Goal: Information Seeking & Learning: Learn about a topic

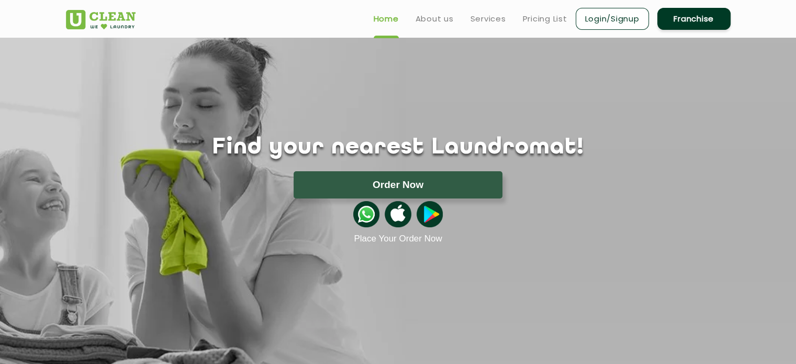
click at [613, 15] on link "Login/Signup" at bounding box center [611, 19] width 73 height 22
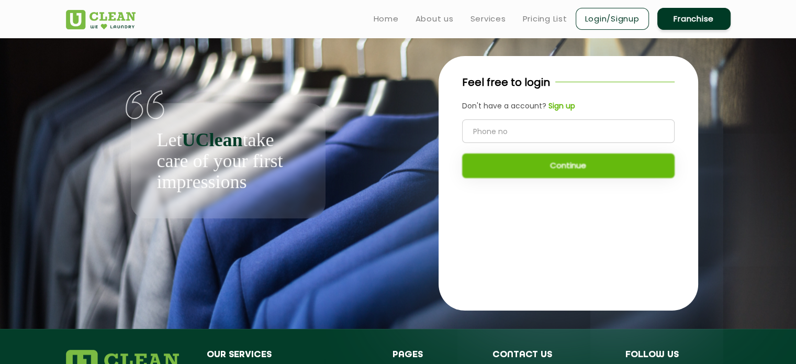
click at [530, 134] on input "tel" at bounding box center [568, 131] width 212 height 24
type input "8983545275"
click at [548, 161] on button "Continue" at bounding box center [568, 165] width 212 height 25
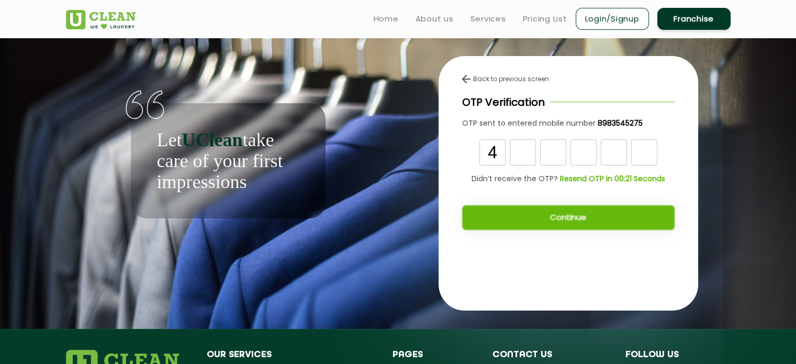
type input "4"
type input "3"
type input "6"
type input "4"
type input "0"
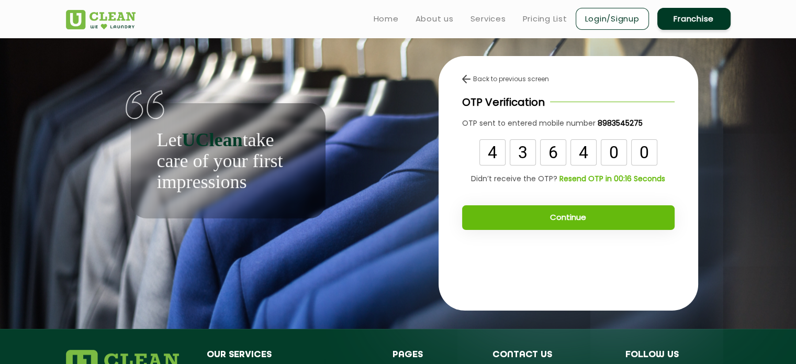
type input "0"
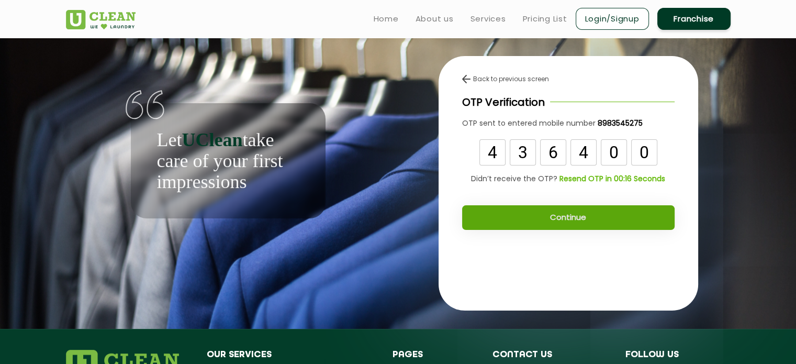
click at [559, 219] on button "Continue" at bounding box center [568, 217] width 212 height 25
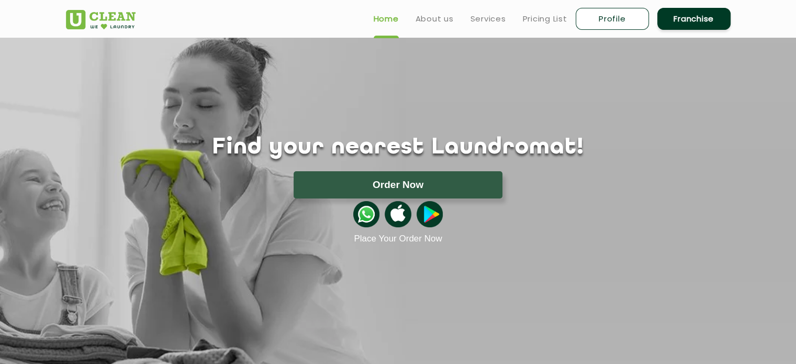
click at [540, 14] on link "Pricing List" at bounding box center [545, 19] width 44 height 13
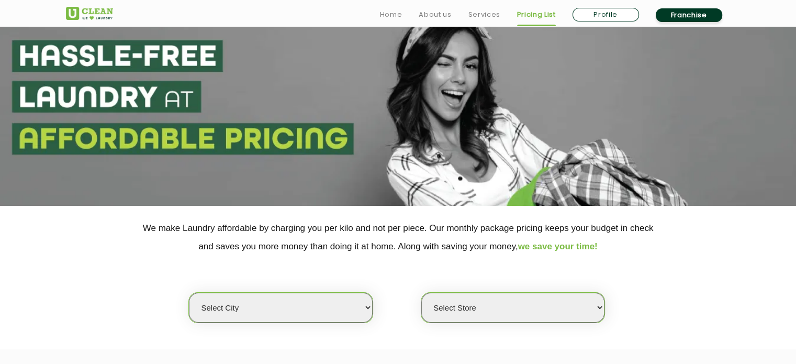
scroll to position [52, 0]
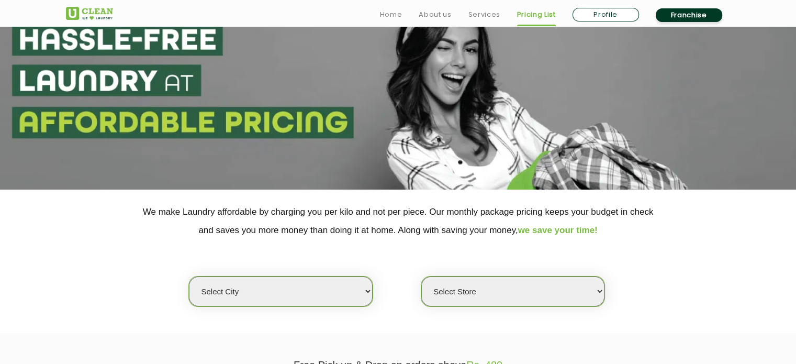
click at [345, 293] on select "Select city [GEOGRAPHIC_DATA] [GEOGRAPHIC_DATA] [GEOGRAPHIC_DATA] [GEOGRAPHIC_D…" at bounding box center [280, 291] width 183 height 30
select select "35"
click at [189, 276] on select "Select city [GEOGRAPHIC_DATA] [GEOGRAPHIC_DATA] [GEOGRAPHIC_DATA] [GEOGRAPHIC_D…" at bounding box center [280, 291] width 183 height 30
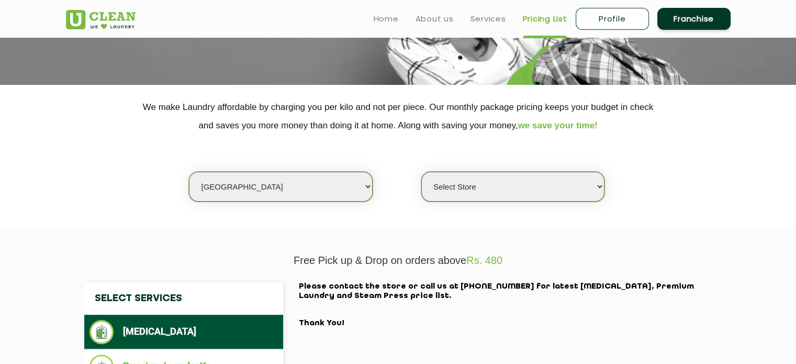
click at [564, 194] on select "Select Store [GEOGRAPHIC_DATA] [GEOGRAPHIC_DATA]" at bounding box center [512, 187] width 183 height 30
click at [421, 172] on select "Select Store [GEOGRAPHIC_DATA] [GEOGRAPHIC_DATA]" at bounding box center [512, 187] width 183 height 30
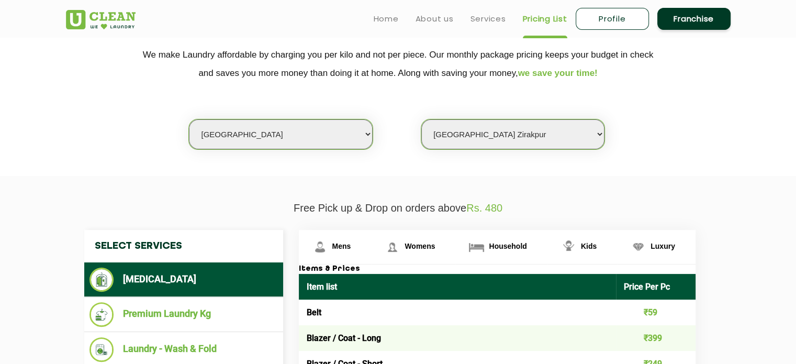
scroll to position [209, 0]
click at [598, 140] on select "Select Store [GEOGRAPHIC_DATA] [GEOGRAPHIC_DATA]" at bounding box center [512, 134] width 183 height 30
click at [421, 119] on select "Select Store [GEOGRAPHIC_DATA] [GEOGRAPHIC_DATA]" at bounding box center [512, 134] width 183 height 30
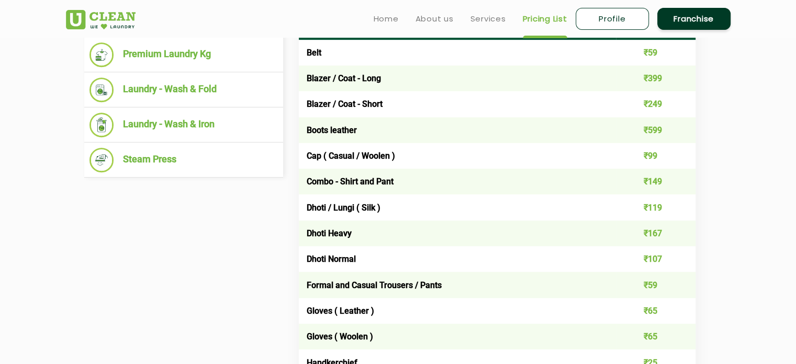
scroll to position [366, 0]
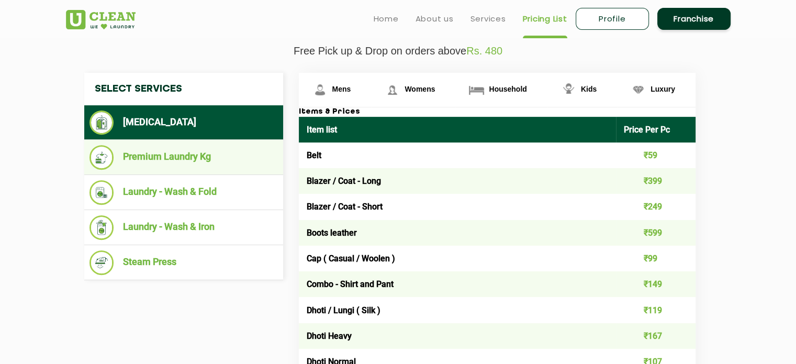
click at [199, 161] on li "Premium Laundry Kg" at bounding box center [183, 157] width 188 height 25
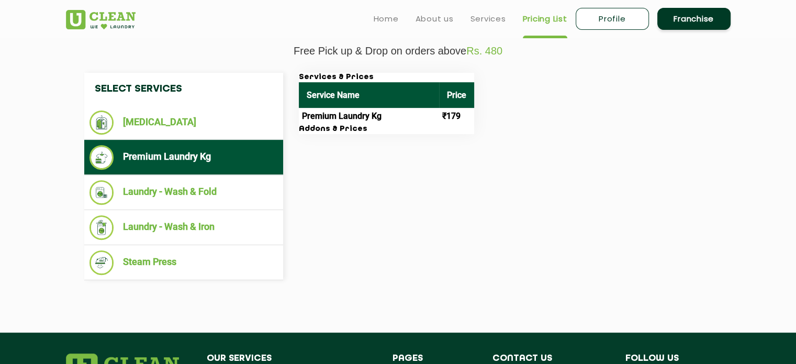
click at [432, 140] on div "Select Services [MEDICAL_DATA] Premium Laundry Kg Laundry - Wash & Fold Laundry…" at bounding box center [397, 176] width 643 height 207
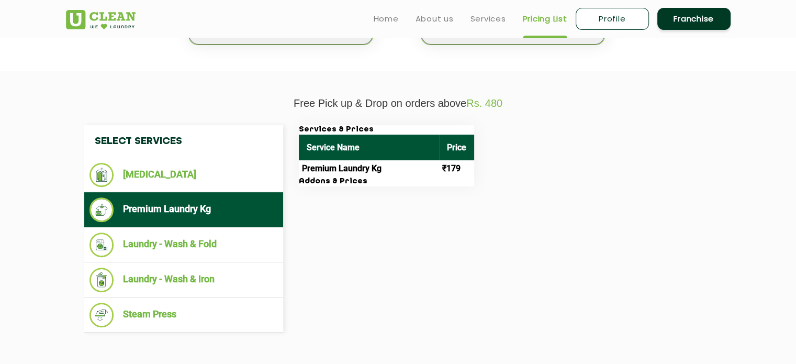
scroll to position [209, 0]
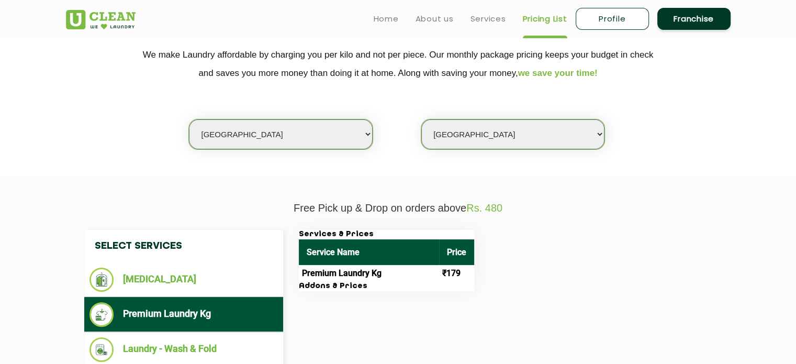
click at [519, 137] on select "Select Store [GEOGRAPHIC_DATA] [GEOGRAPHIC_DATA]" at bounding box center [512, 134] width 183 height 30
select select "604"
click at [421, 119] on select "Select Store [GEOGRAPHIC_DATA] [GEOGRAPHIC_DATA]" at bounding box center [512, 134] width 183 height 30
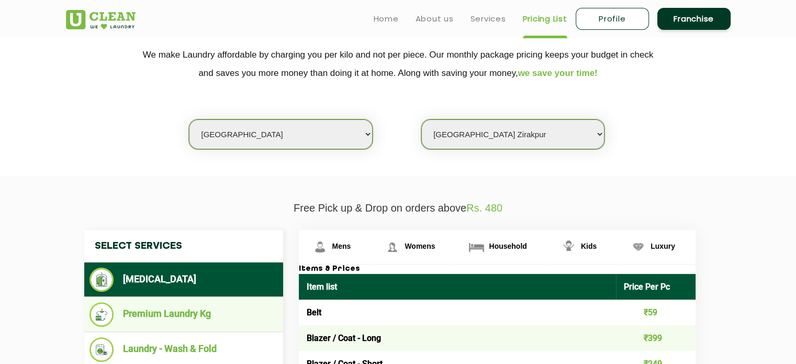
click at [169, 311] on li "Premium Laundry Kg" at bounding box center [183, 314] width 188 height 25
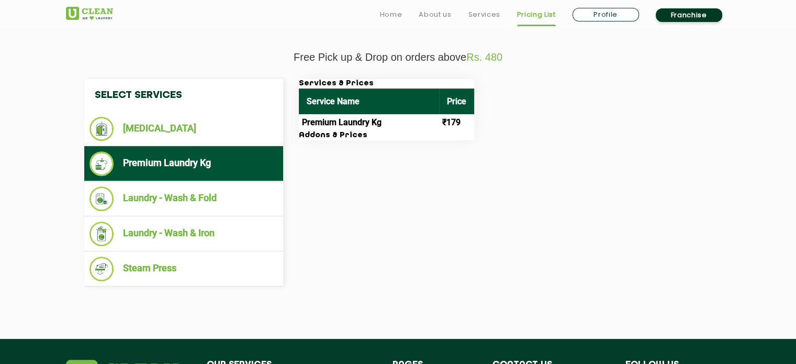
scroll to position [418, 0]
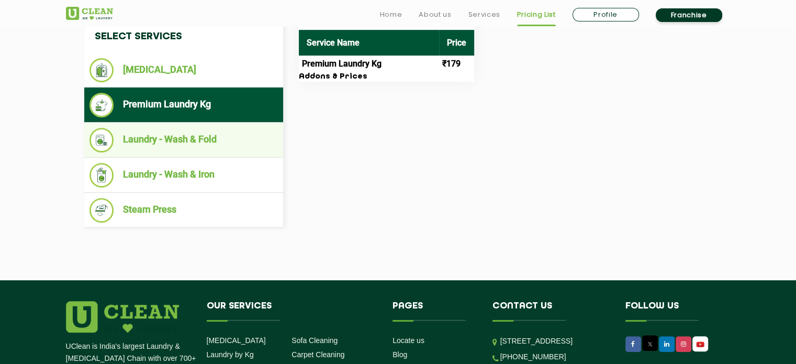
click at [186, 132] on li "Laundry - Wash & Fold" at bounding box center [183, 140] width 188 height 25
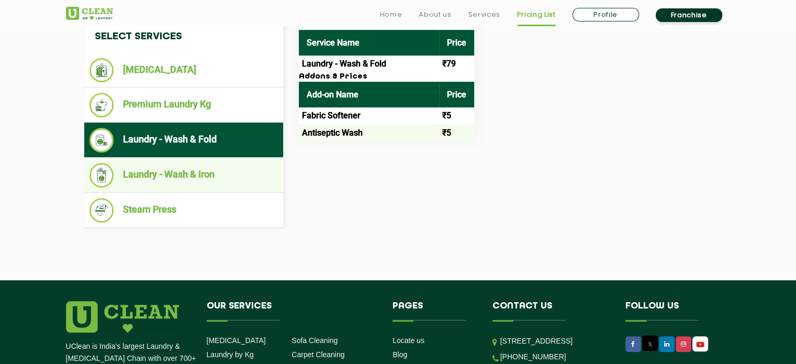
click at [184, 173] on li "Laundry - Wash & Iron" at bounding box center [183, 175] width 188 height 25
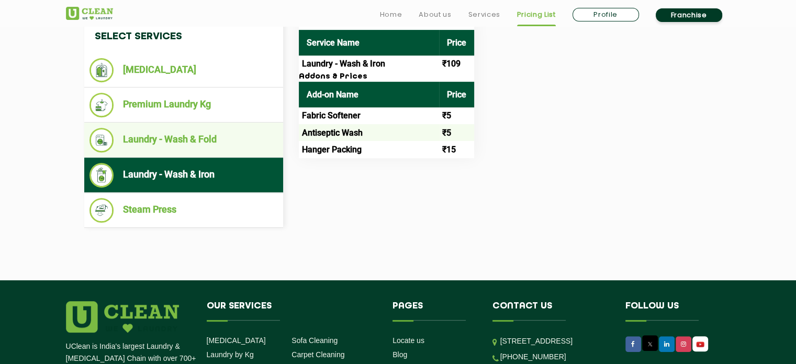
click at [178, 142] on li "Laundry - Wash & Fold" at bounding box center [183, 140] width 188 height 25
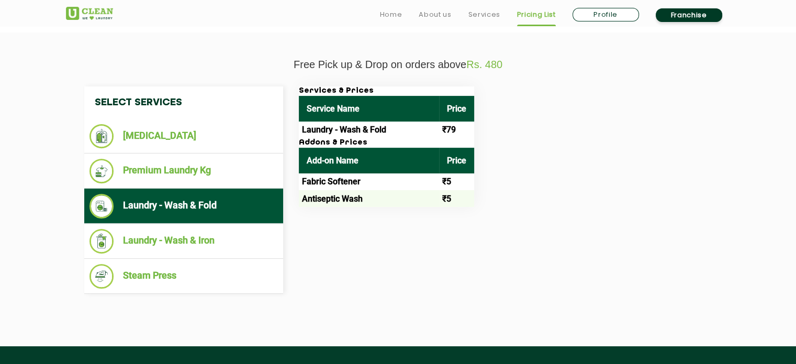
scroll to position [366, 0]
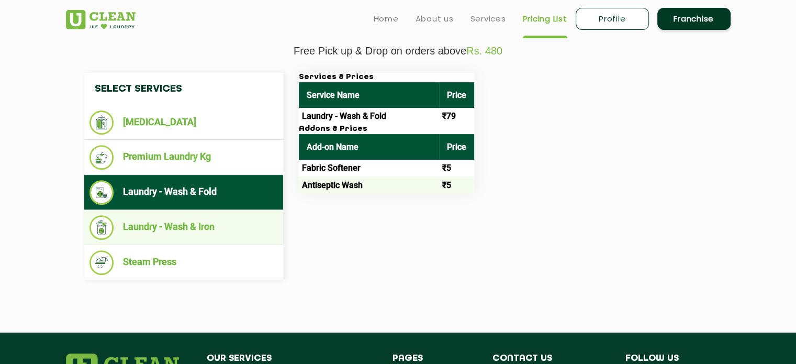
click at [212, 225] on li "Laundry - Wash & Iron" at bounding box center [183, 227] width 188 height 25
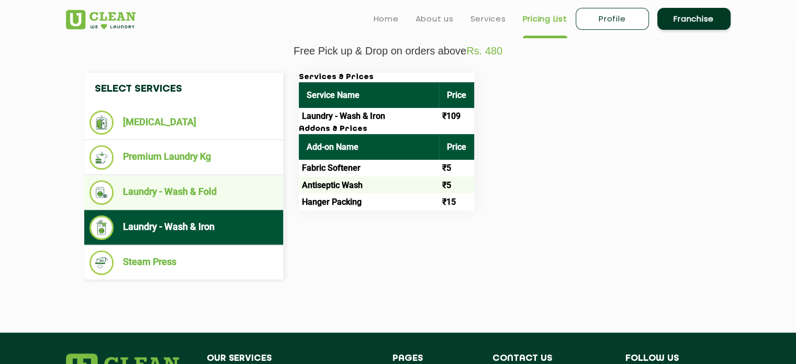
click at [206, 191] on li "Laundry - Wash & Fold" at bounding box center [183, 192] width 188 height 25
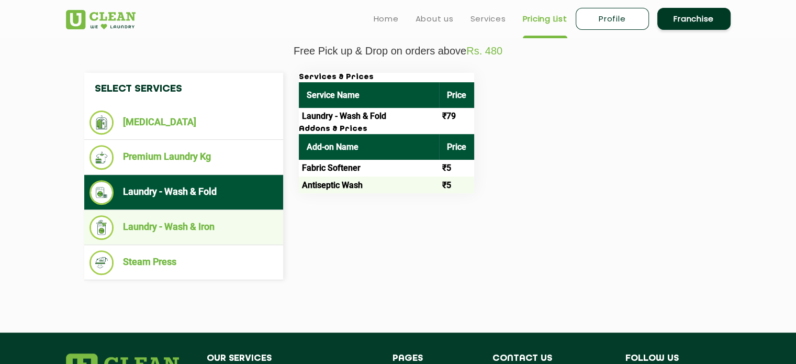
click at [197, 228] on li "Laundry - Wash & Iron" at bounding box center [183, 227] width 188 height 25
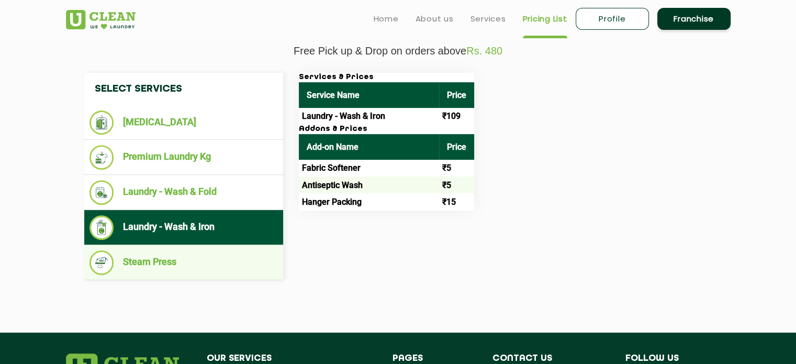
click at [165, 260] on li "Steam Press" at bounding box center [183, 262] width 188 height 25
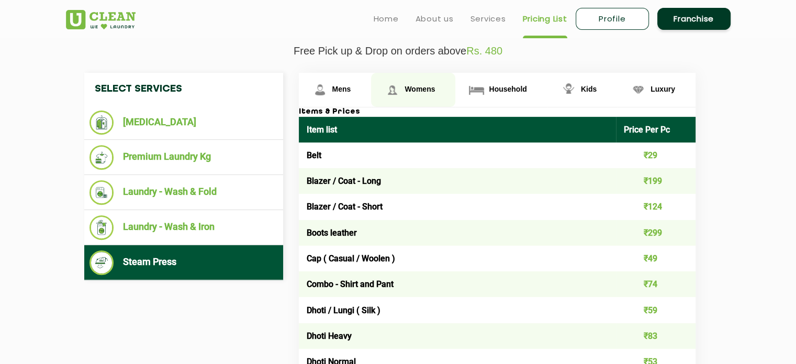
click at [416, 88] on span "Womens" at bounding box center [419, 89] width 30 height 8
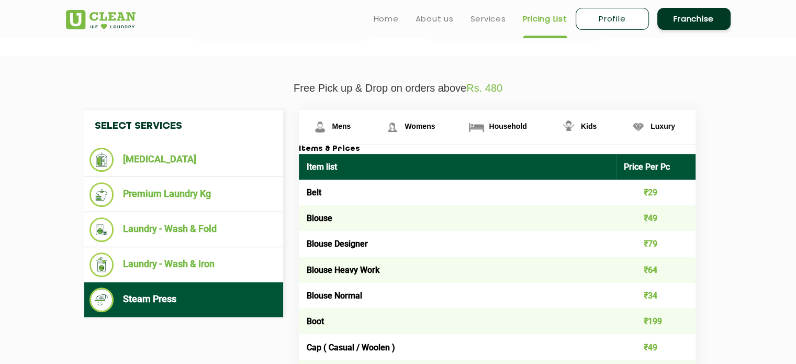
scroll to position [314, 0]
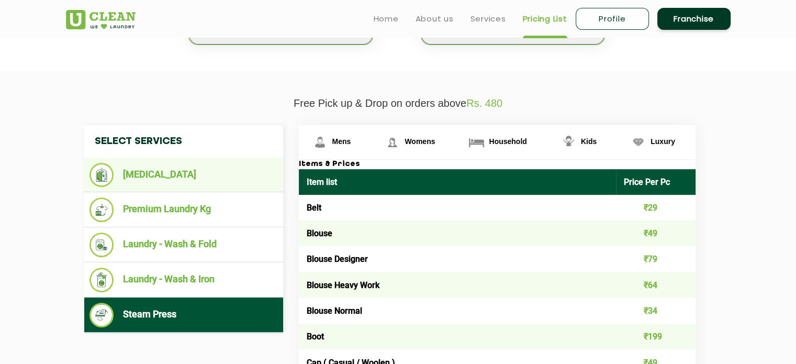
click at [163, 175] on li "[MEDICAL_DATA]" at bounding box center [183, 175] width 188 height 24
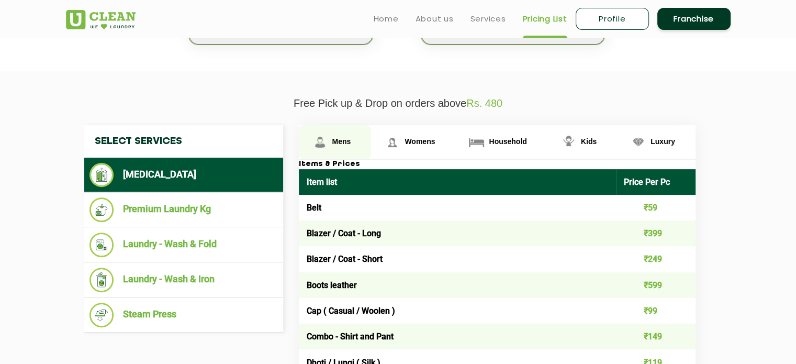
click at [336, 143] on span "Mens" at bounding box center [341, 141] width 19 height 8
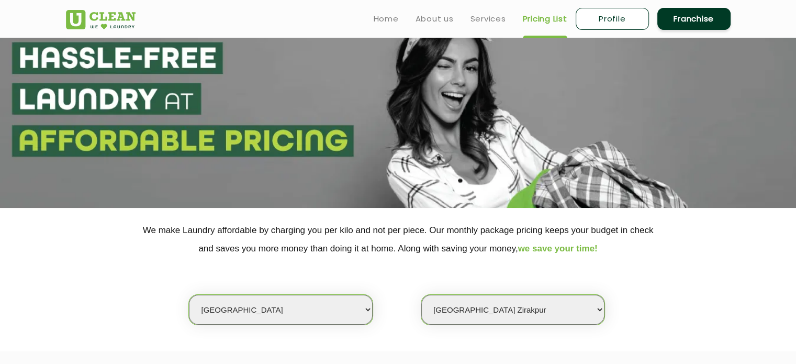
scroll to position [0, 0]
